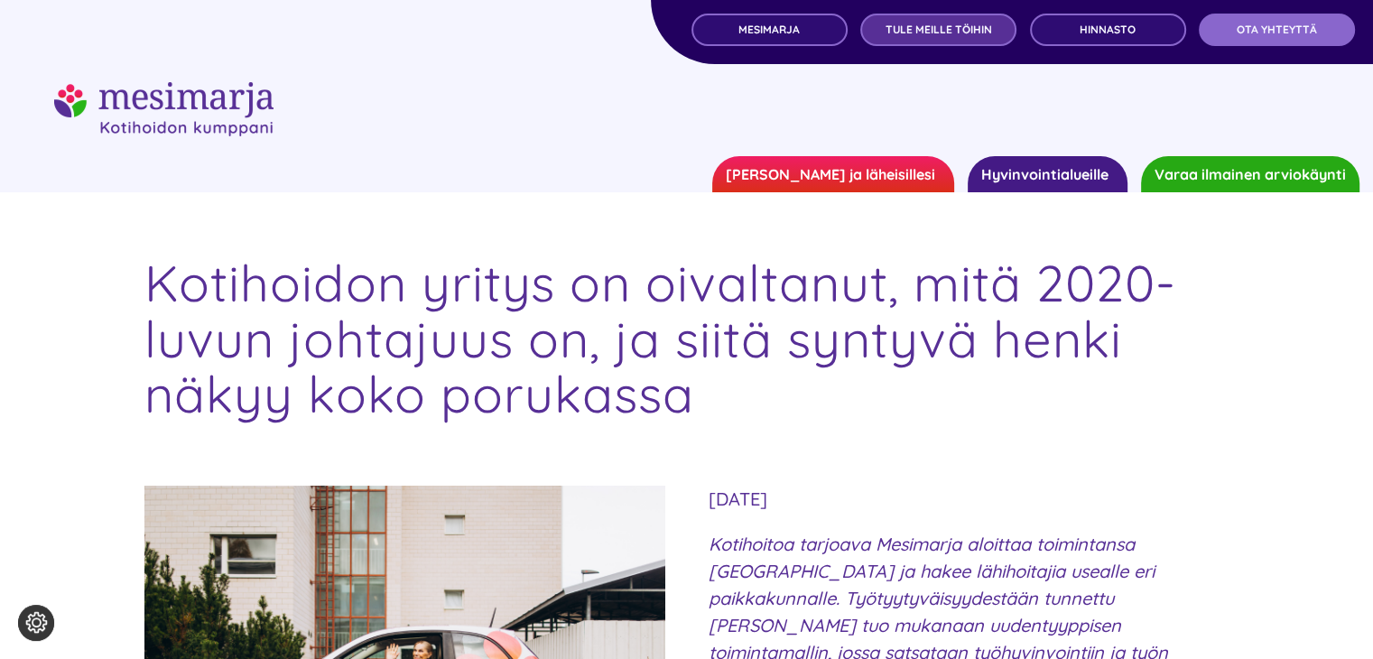
click at [915, 33] on span "TULE MEILLE TÖIHIN" at bounding box center [939, 29] width 107 height 13
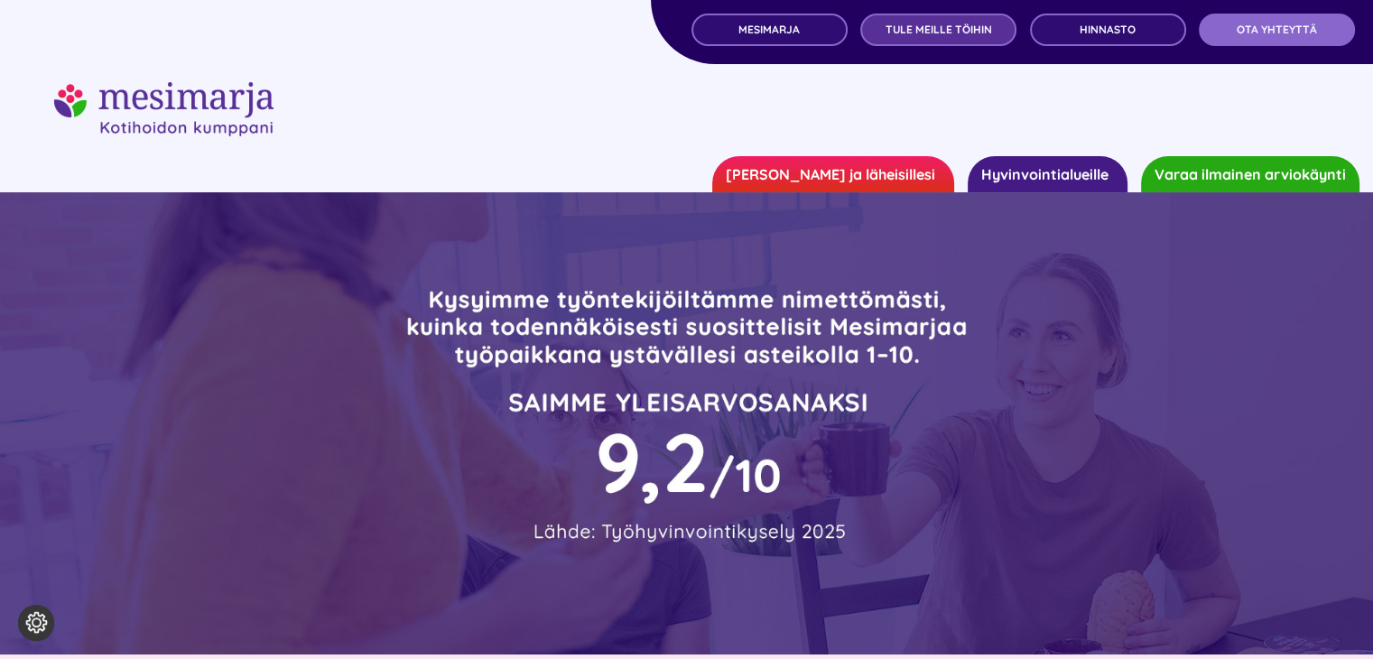
click at [944, 30] on span "TULE MEILLE TÖIHIN" at bounding box center [939, 29] width 107 height 13
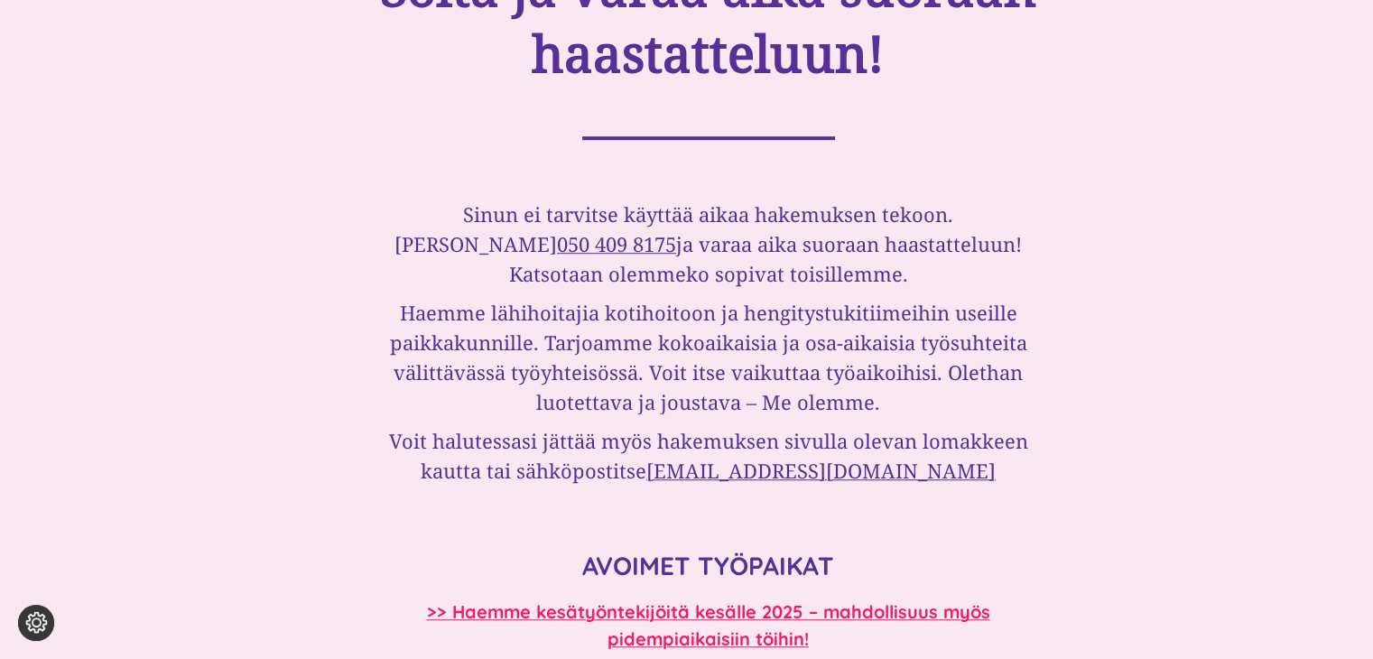
scroll to position [1111, 0]
